Goal: Task Accomplishment & Management: Manage account settings

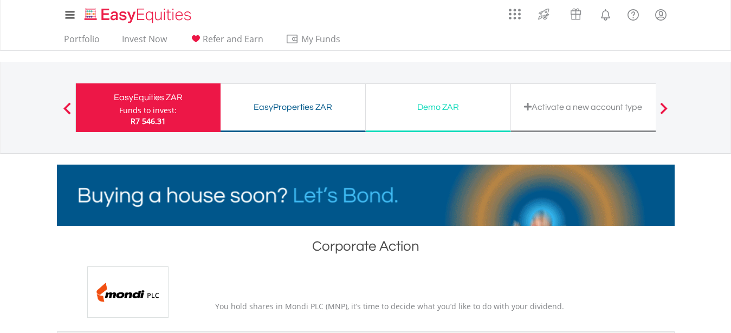
scroll to position [276, 0]
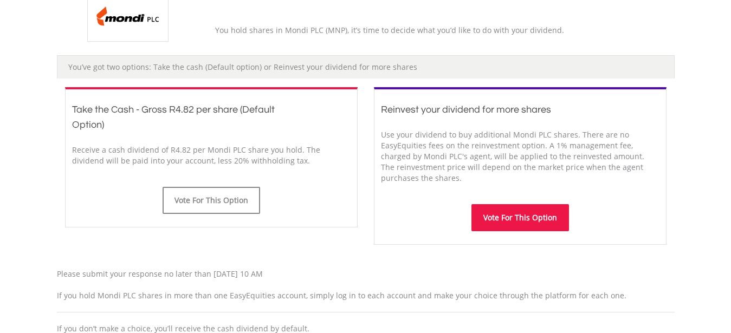
click at [515, 223] on button "Vote For This Option" at bounding box center [520, 217] width 98 height 27
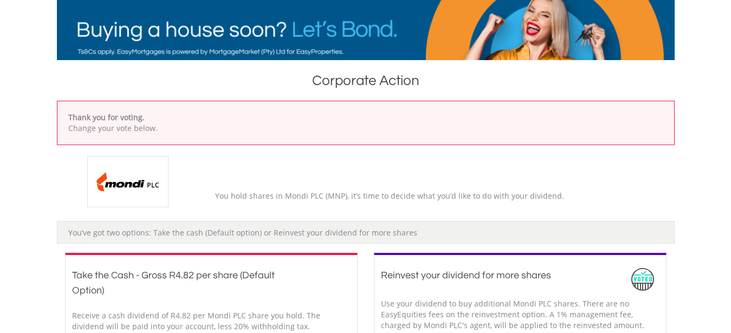
scroll to position [55, 0]
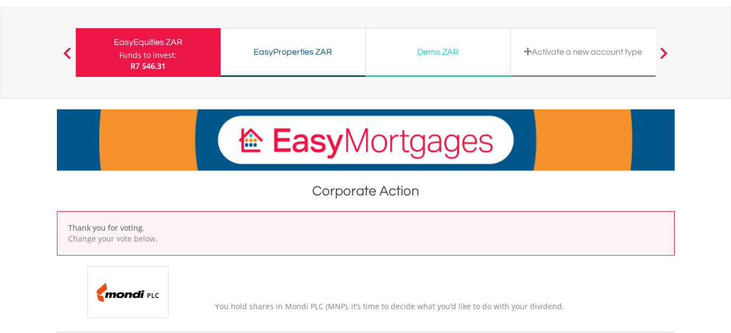
click at [139, 291] on img at bounding box center [127, 292] width 81 height 51
click at [156, 48] on div "EasyEquities ZAR" at bounding box center [148, 42] width 132 height 15
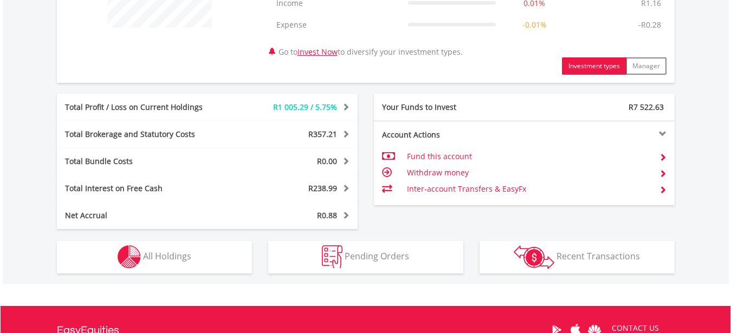
scroll to position [626, 0]
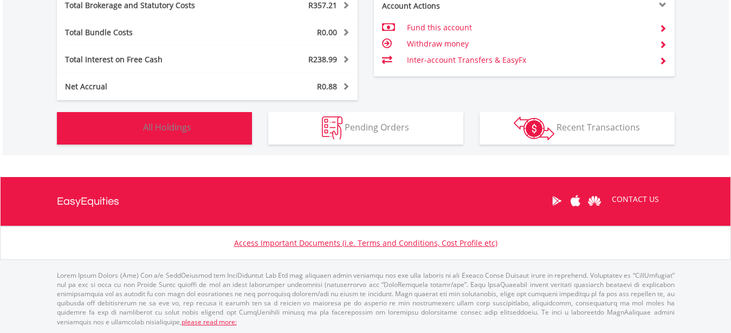
click at [100, 123] on button "Holdings All Holdings" at bounding box center [154, 128] width 195 height 33
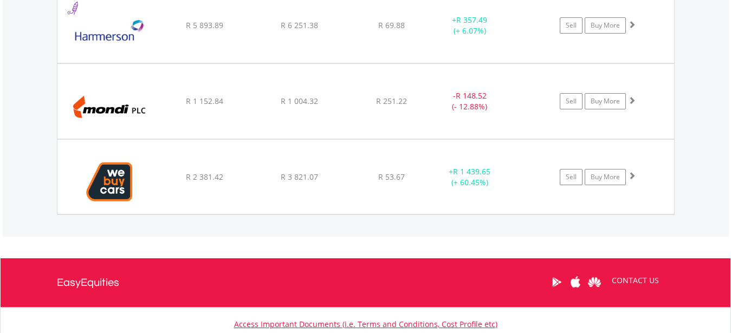
scroll to position [1249, 0]
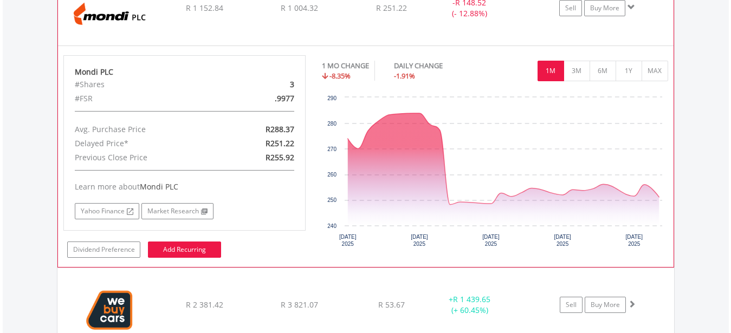
scroll to position [1360, 0]
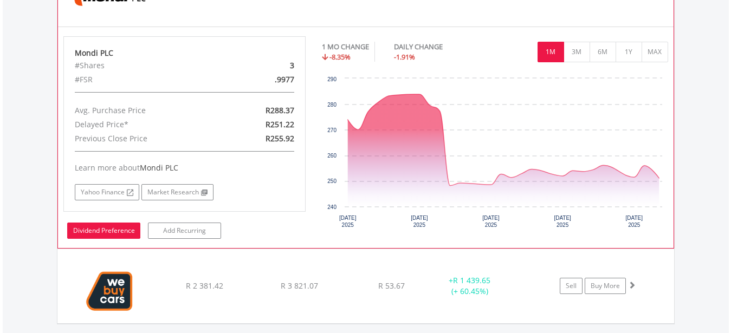
click at [106, 235] on link "Dividend Preference" at bounding box center [103, 231] width 73 height 16
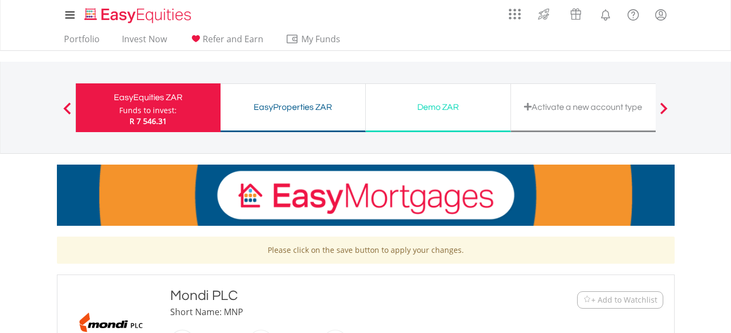
scroll to position [387, 0]
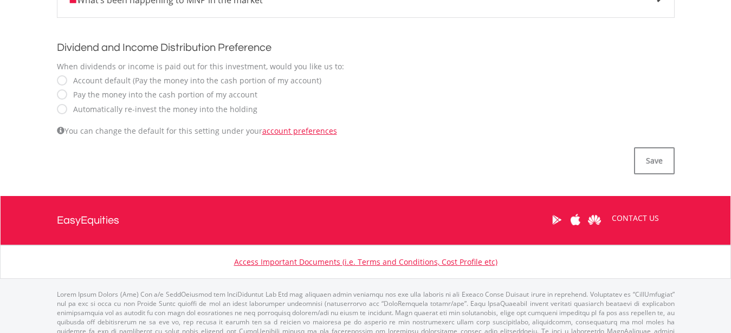
click at [143, 107] on label "Automatically re-invest the money into the holding" at bounding box center [163, 109] width 190 height 11
click at [649, 162] on button "Save" at bounding box center [654, 160] width 41 height 27
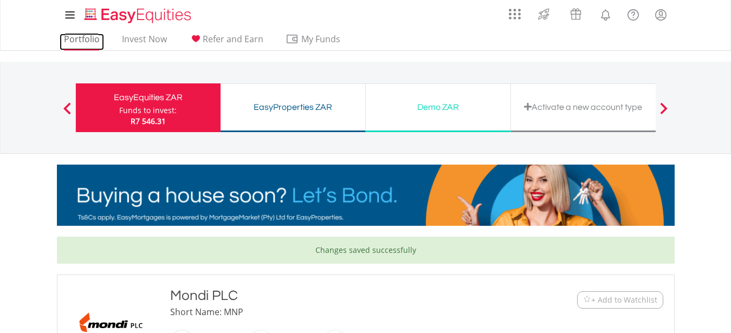
click at [76, 40] on link "Portfolio" at bounding box center [82, 42] width 44 height 17
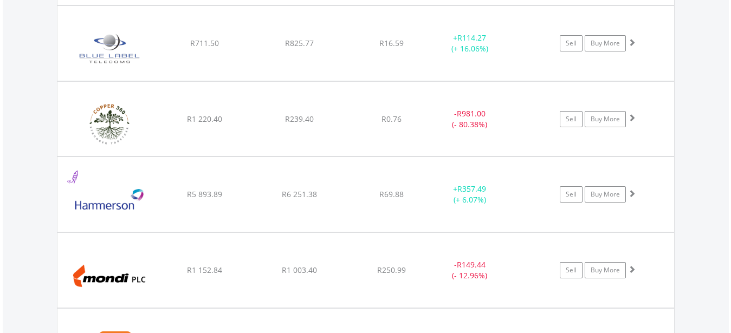
scroll to position [1079, 0]
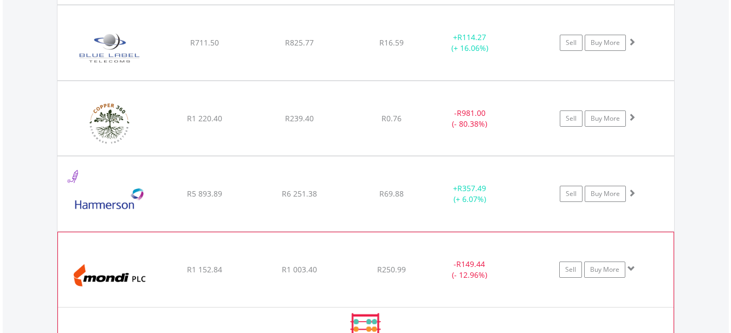
scroll to position [1355, 0]
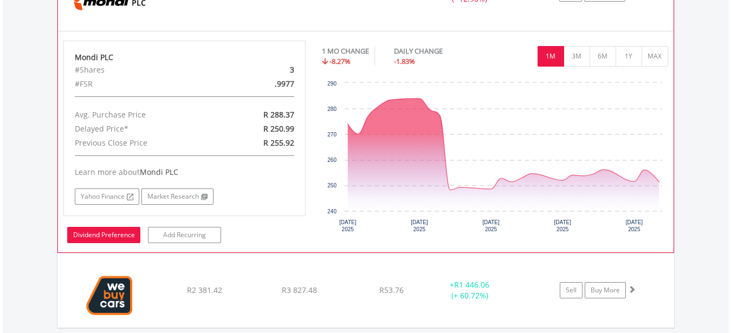
click at [99, 237] on link "Dividend Preference" at bounding box center [103, 235] width 73 height 16
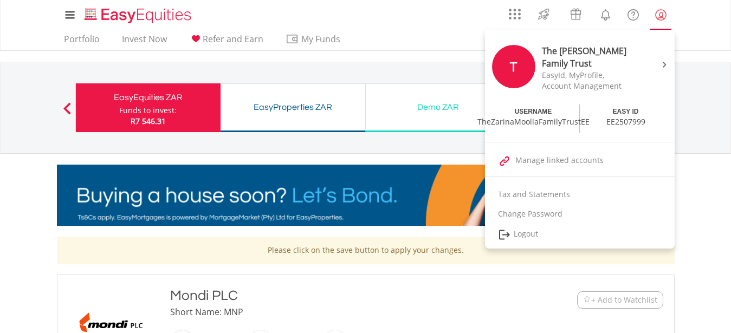
click at [660, 17] on lord-icon "My Profile" at bounding box center [661, 15] width 14 height 14
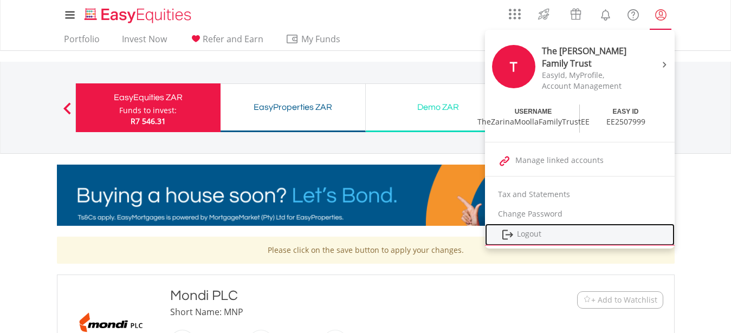
click at [529, 233] on link "Logout" at bounding box center [580, 235] width 190 height 22
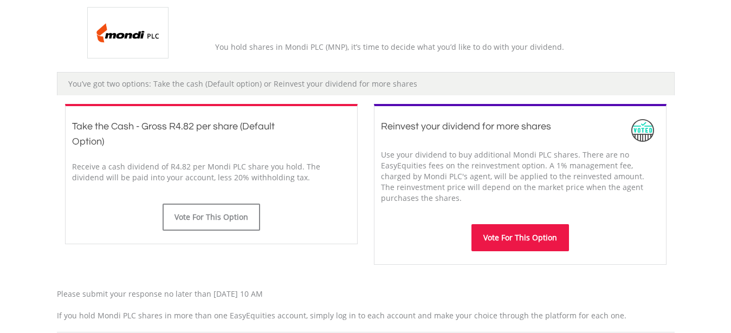
scroll to position [276, 0]
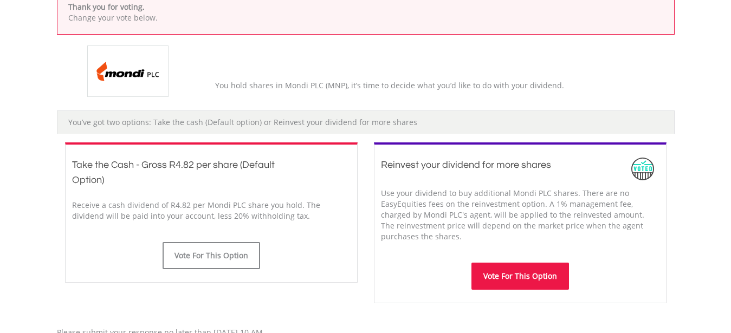
click at [518, 272] on button "Vote For This Option" at bounding box center [520, 276] width 98 height 27
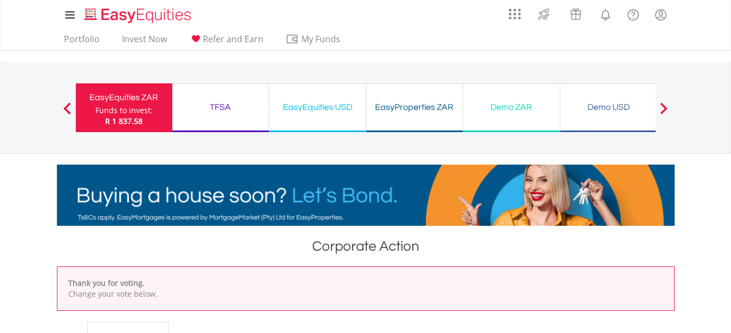
click at [116, 106] on div "Funds to invest:" at bounding box center [123, 110] width 57 height 11
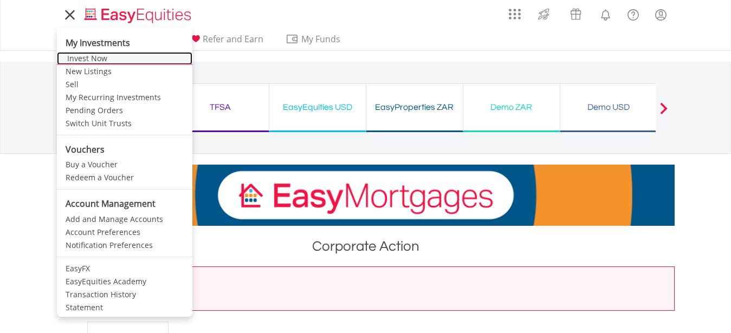
click at [82, 61] on link "Invest Now" at bounding box center [124, 58] width 135 height 13
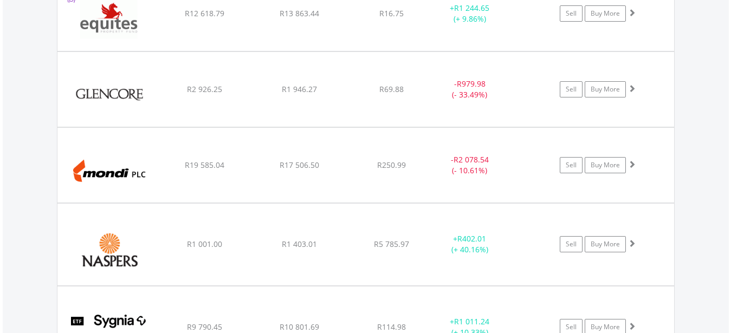
scroll to position [1432, 0]
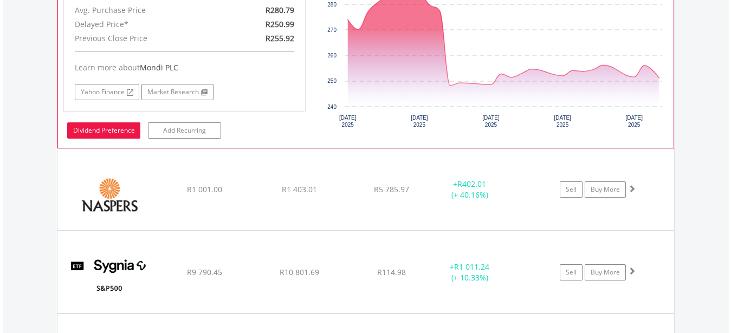
click at [108, 129] on link "Dividend Preference" at bounding box center [103, 130] width 73 height 16
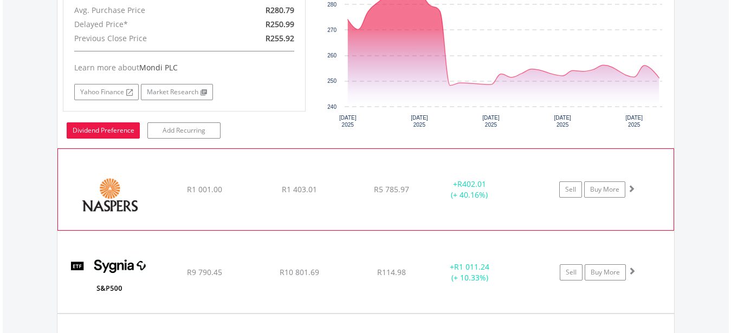
scroll to position [1709, 0]
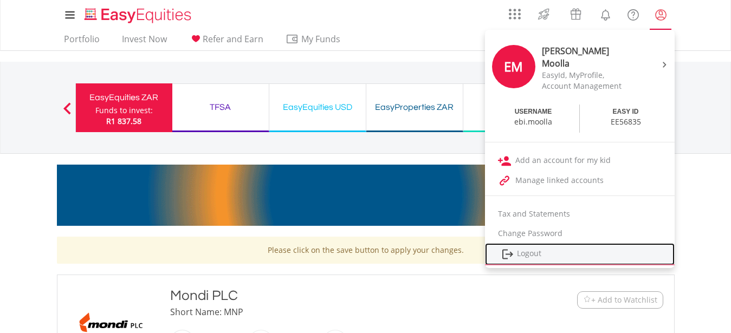
click at [548, 249] on link "Logout" at bounding box center [580, 254] width 190 height 22
